Goal: Find specific page/section: Find specific page/section

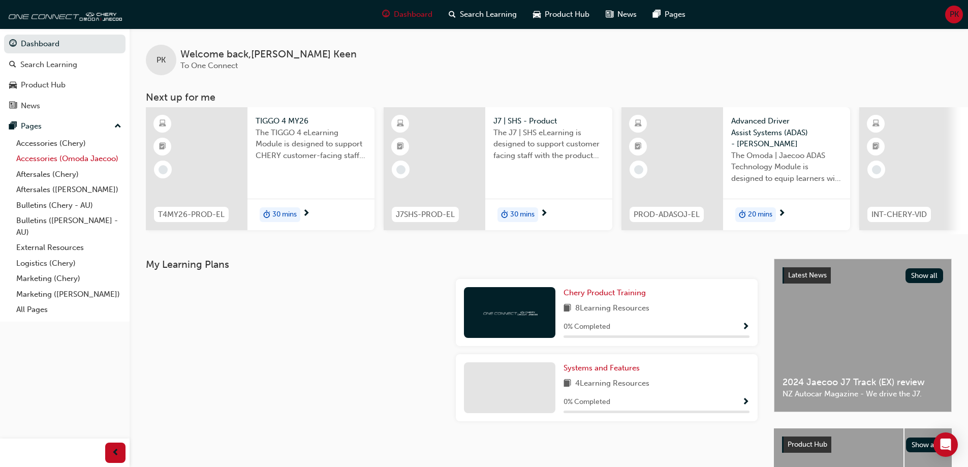
click at [67, 160] on link "Accessories (Omoda Jaecoo)" at bounding box center [68, 159] width 113 height 16
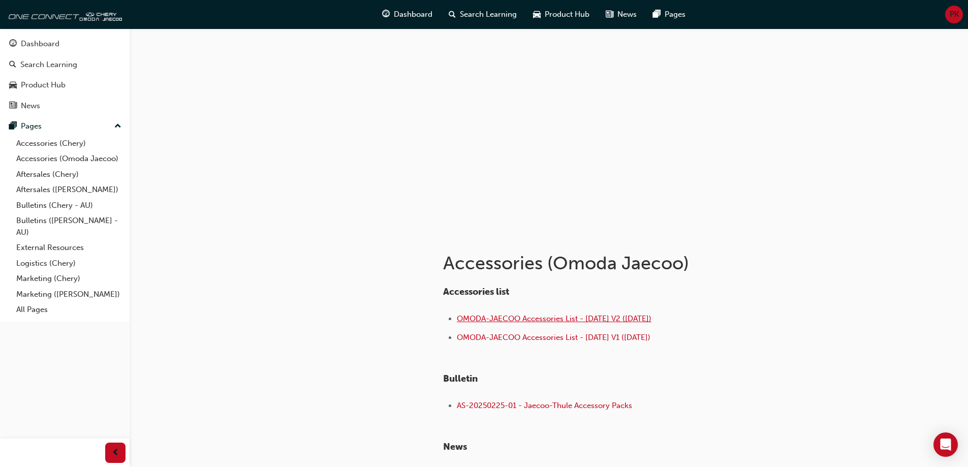
click at [549, 317] on span "OMODA-JAECOO Accessories List - [DATE] V2 ([DATE])" at bounding box center [554, 318] width 195 height 9
click at [72, 142] on link "Accessories (Chery)" at bounding box center [68, 144] width 113 height 16
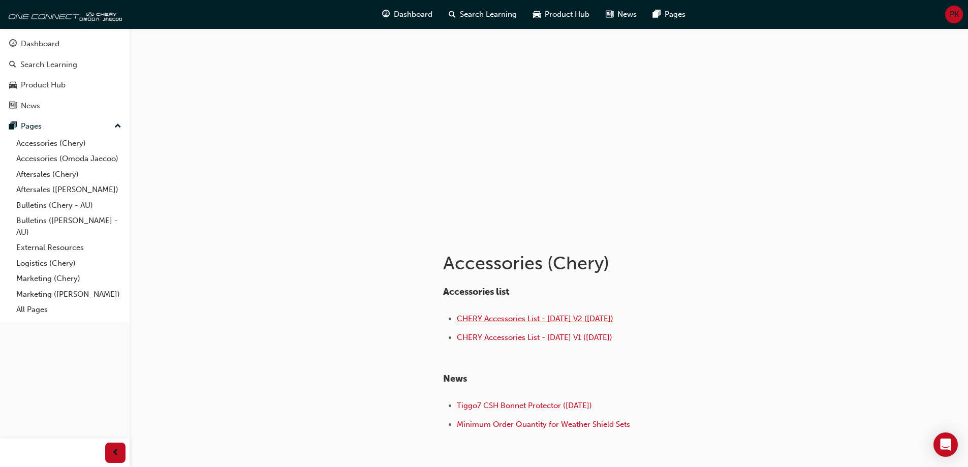
click at [544, 318] on span "CHERY Accessories List - Sep 25 V2 (18.09.25)" at bounding box center [535, 318] width 157 height 9
